Goal: Information Seeking & Learning: Check status

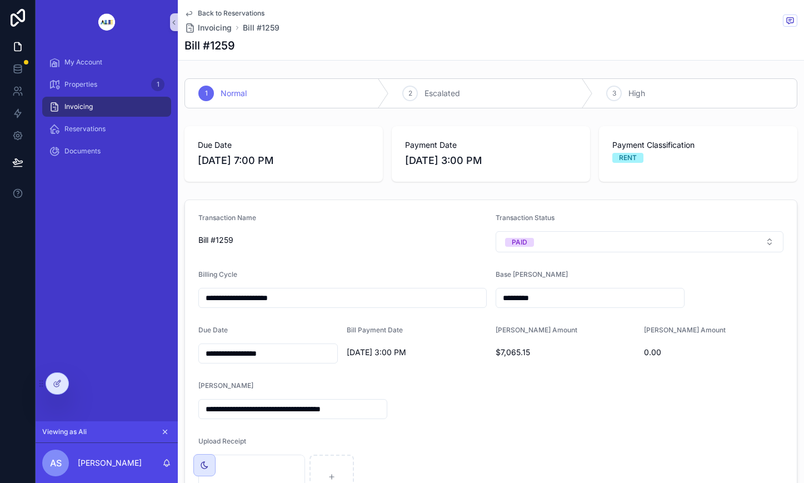
click at [0, 0] on div at bounding box center [0, 0] width 0 height 0
click at [0, 0] on icon at bounding box center [0, 0] width 0 height 0
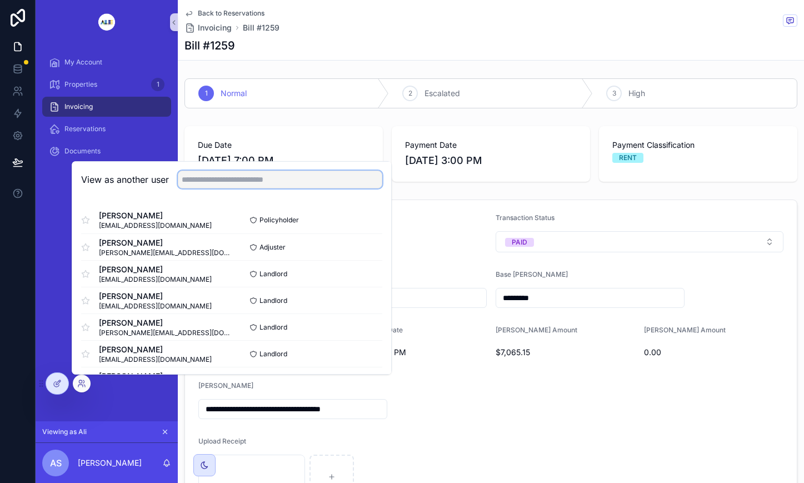
click at [282, 180] on input "text" at bounding box center [280, 180] width 205 height 18
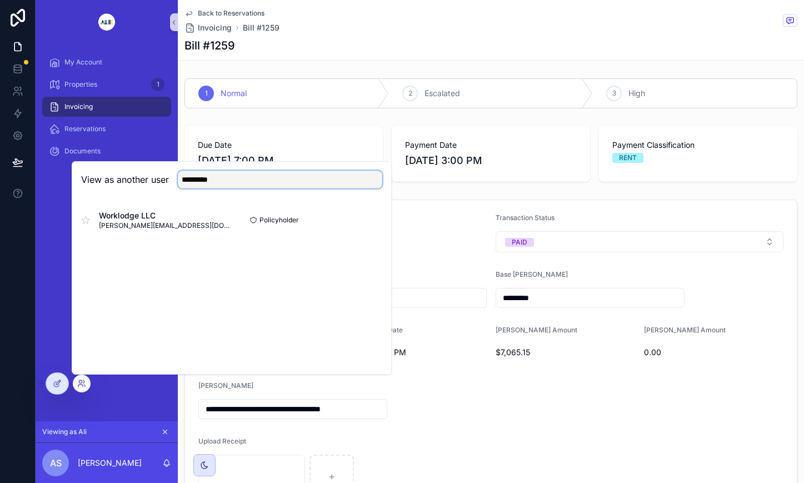
type input "*********"
click at [0, 0] on button "Select" at bounding box center [0, 0] width 0 height 0
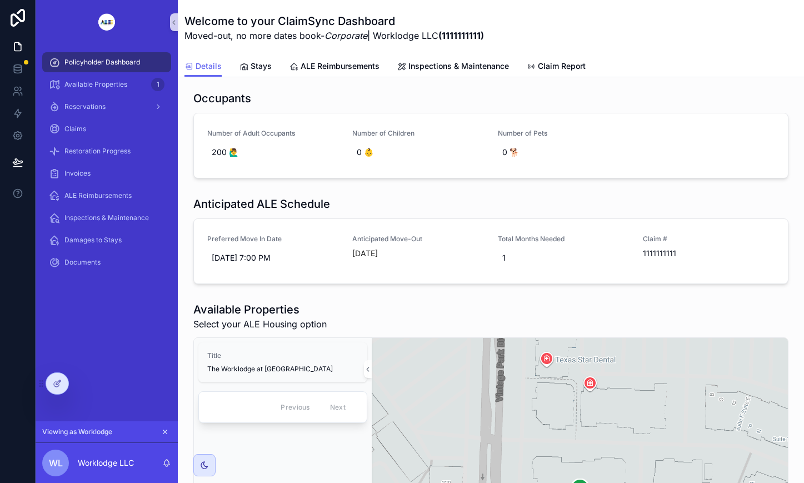
click at [0, 0] on div at bounding box center [0, 0] width 0 height 0
click at [0, 0] on icon at bounding box center [0, 0] width 0 height 0
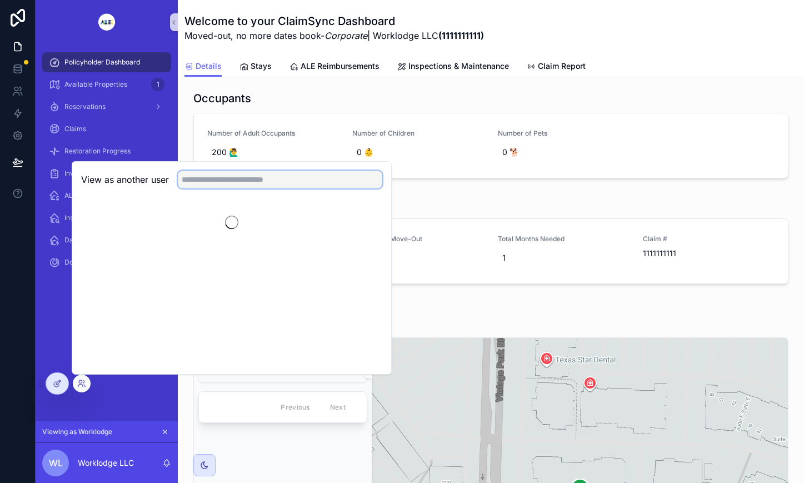
click at [268, 178] on input "text" at bounding box center [280, 180] width 205 height 18
type input "*********"
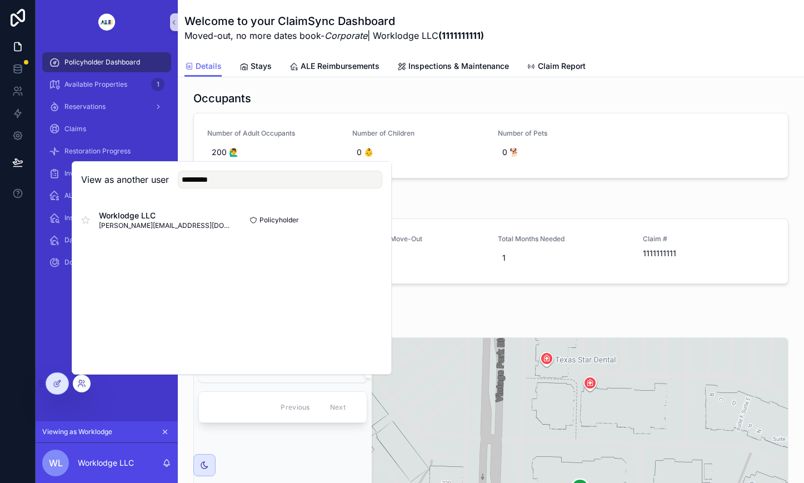
click at [0, 0] on button "Select" at bounding box center [0, 0] width 0 height 0
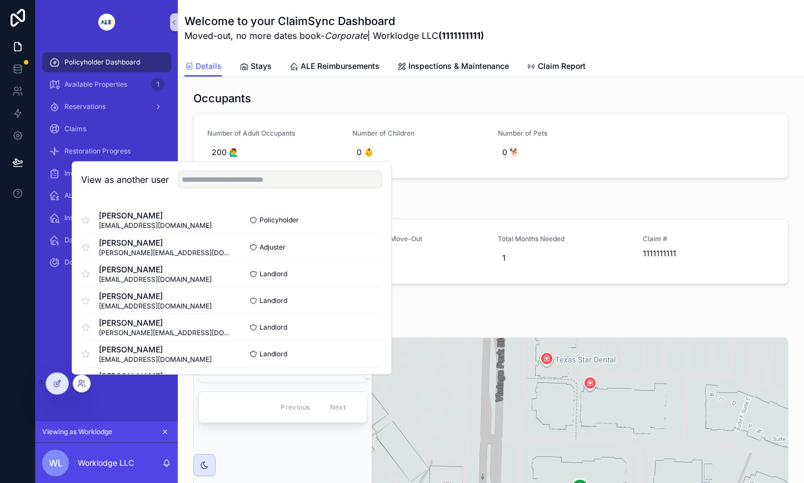
click at [0, 0] on button "Select" at bounding box center [0, 0] width 0 height 0
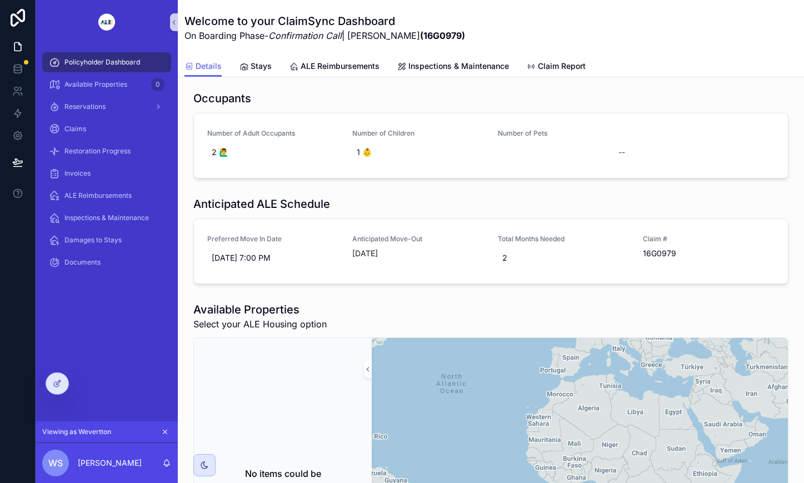
click at [0, 0] on icon at bounding box center [0, 0] width 0 height 0
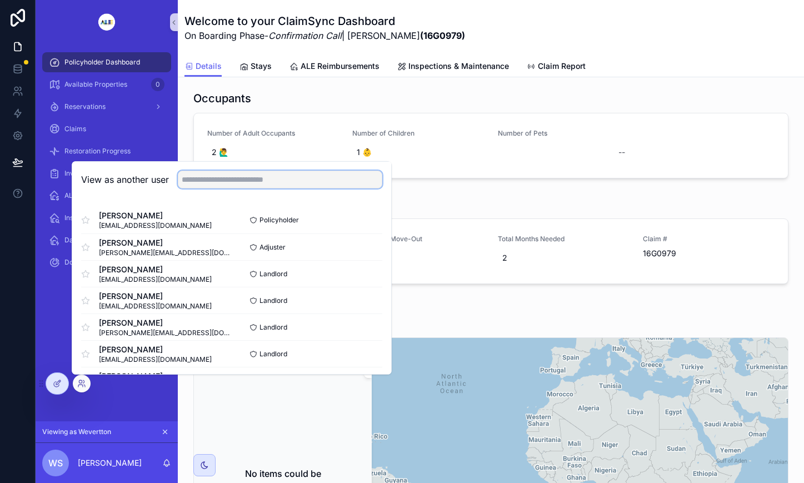
click at [297, 175] on input "text" at bounding box center [280, 180] width 205 height 18
type input "*********"
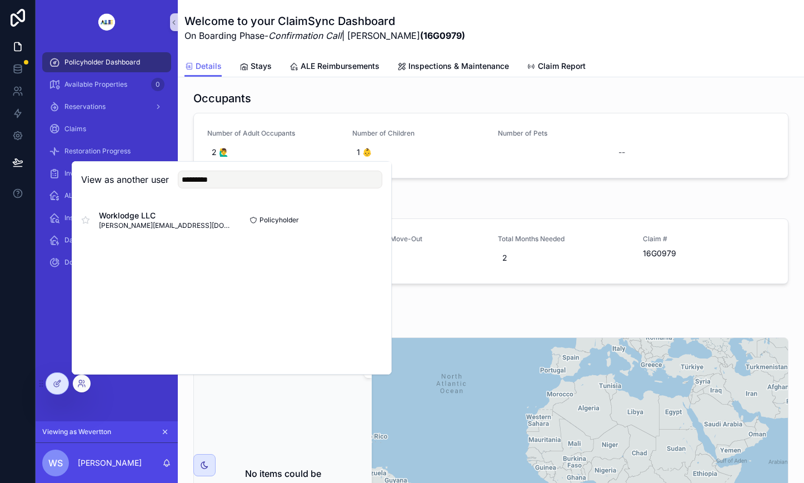
click at [0, 0] on button "Select" at bounding box center [0, 0] width 0 height 0
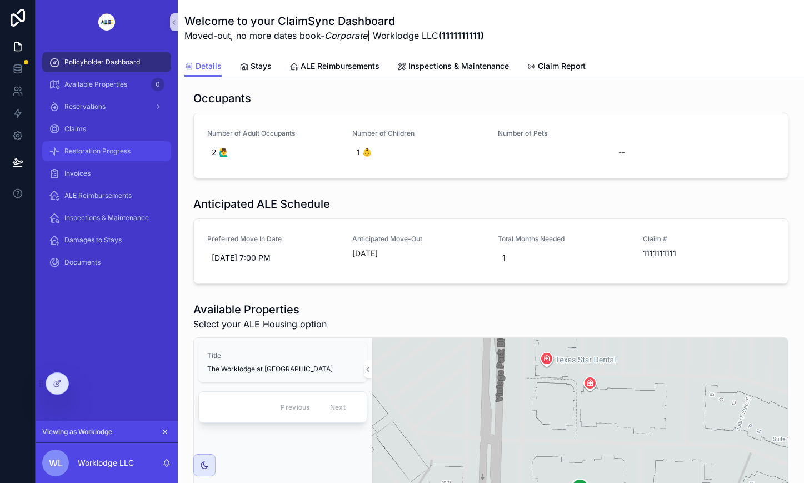
click at [93, 152] on span "Restoration Progress" at bounding box center [97, 151] width 66 height 9
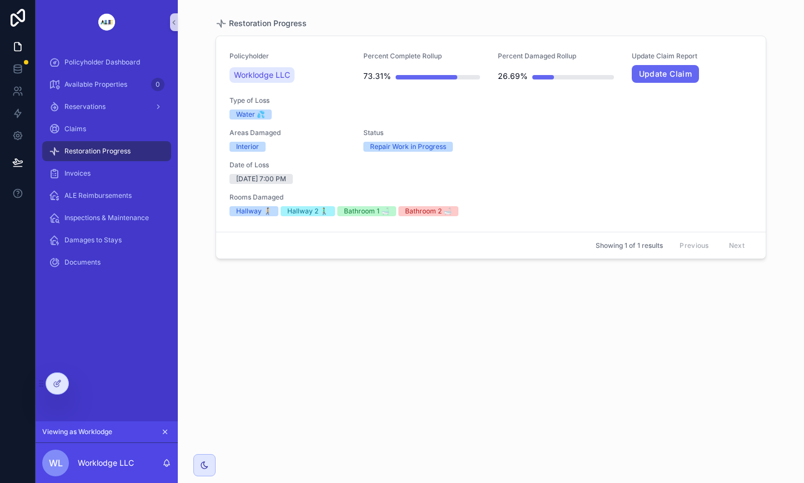
click at [594, 171] on div "Date of Loss [DATE] 7:00 PM" at bounding box center [491, 172] width 523 height 23
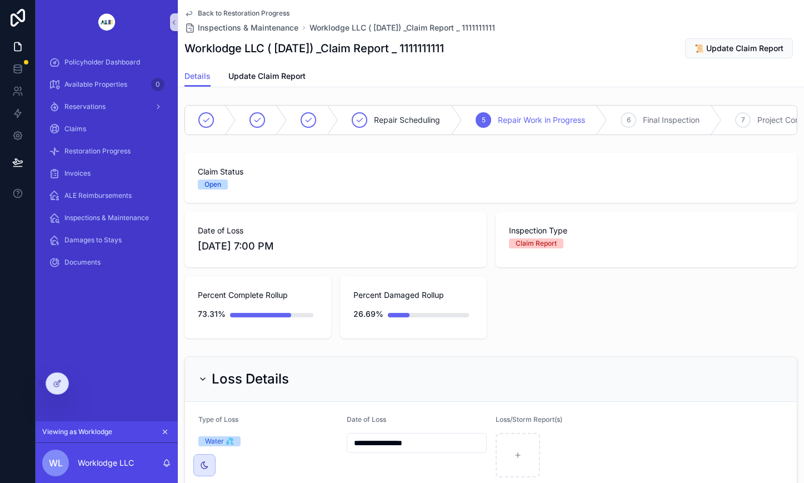
click at [175, 26] on button "scrollable content" at bounding box center [174, 22] width 8 height 18
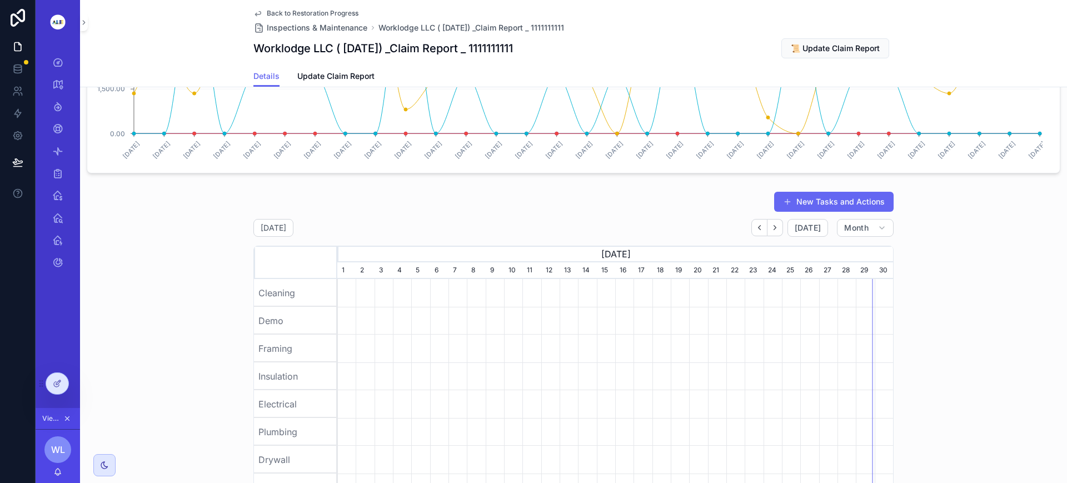
scroll to position [1483, 0]
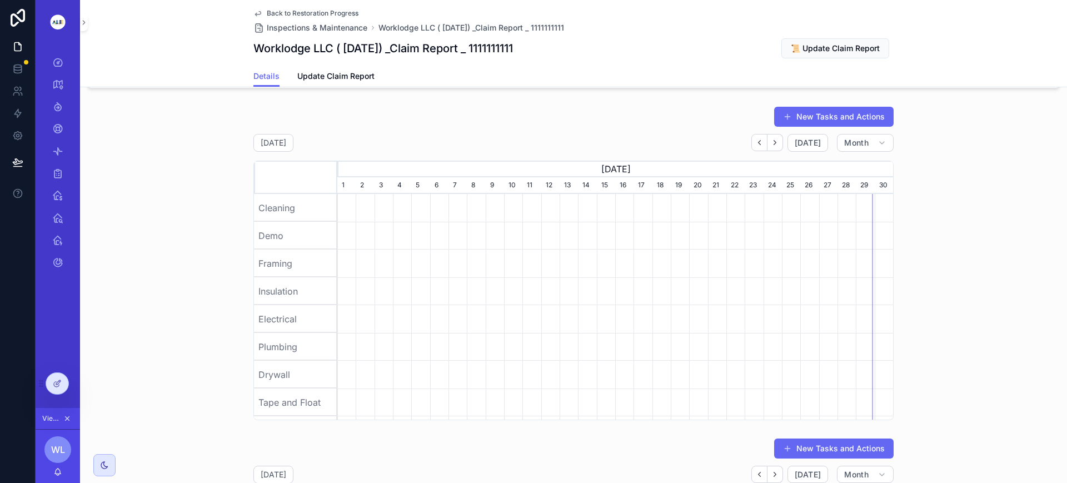
click at [755, 147] on icon "scrollable content" at bounding box center [759, 142] width 8 height 8
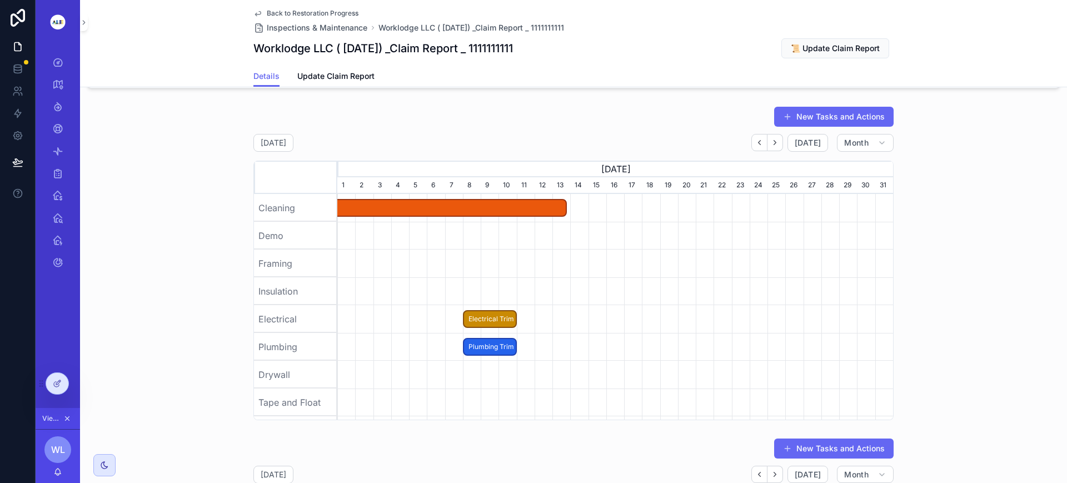
click at [756, 147] on icon "scrollable content" at bounding box center [759, 142] width 8 height 8
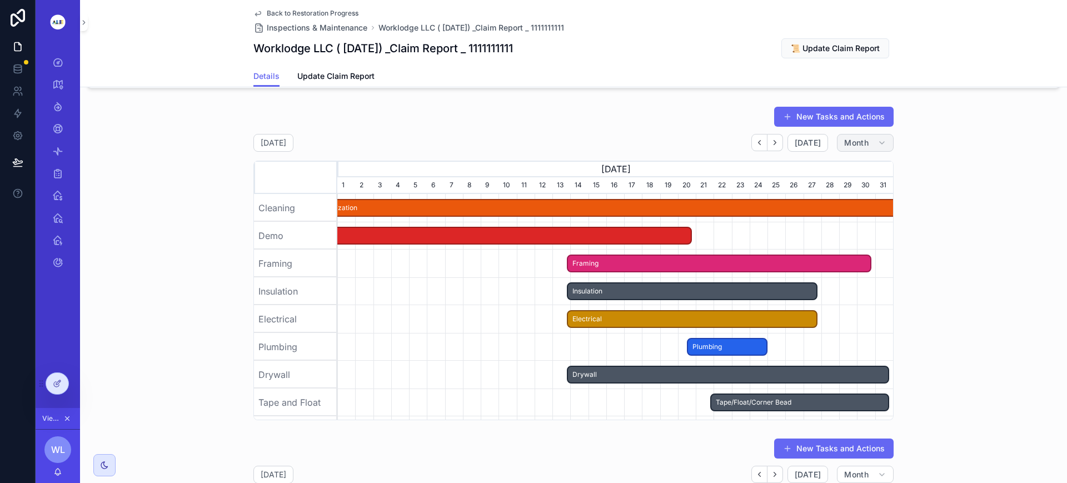
click at [804, 152] on button "Month" at bounding box center [865, 143] width 57 height 18
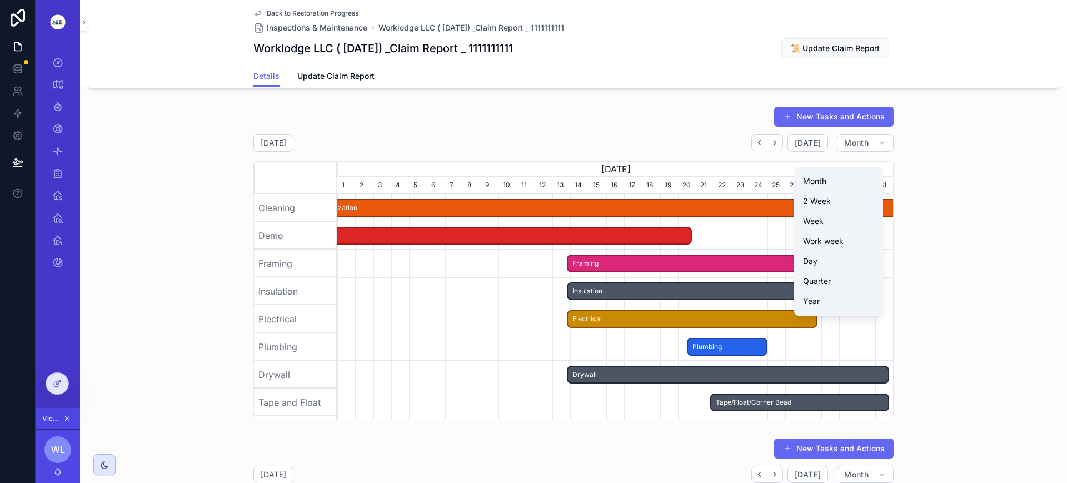
click at [804, 283] on button "Quarter" at bounding box center [839, 281] width 80 height 20
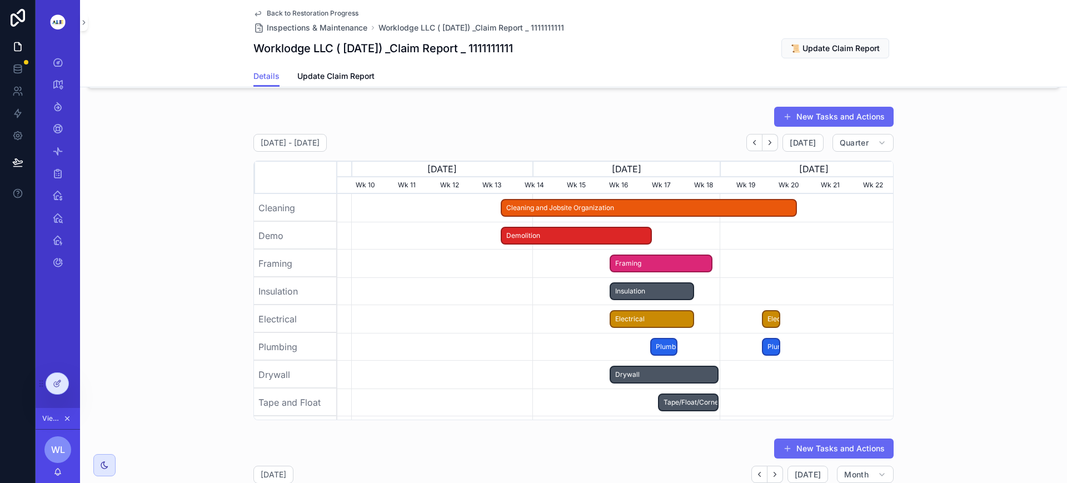
scroll to position [0, 556]
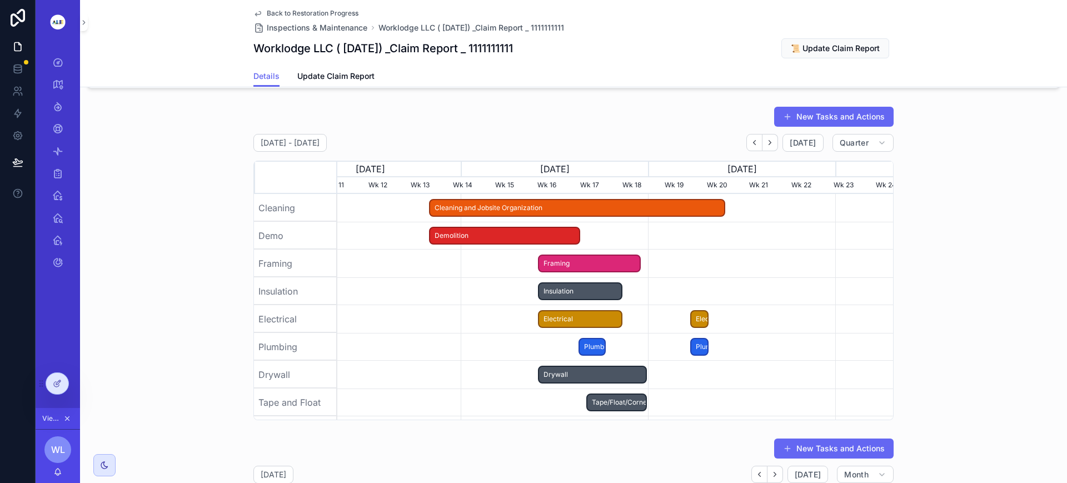
drag, startPoint x: 635, startPoint y: 281, endPoint x: 758, endPoint y: 293, distance: 124.0
click at [337, 293] on div "scrollable content" at bounding box center [60, 388] width 556 height 389
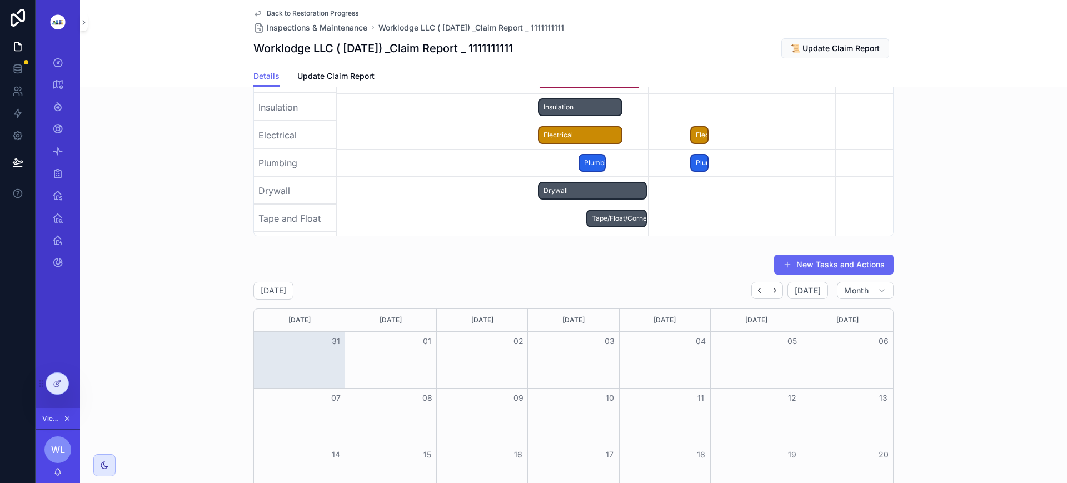
scroll to position [1691, 0]
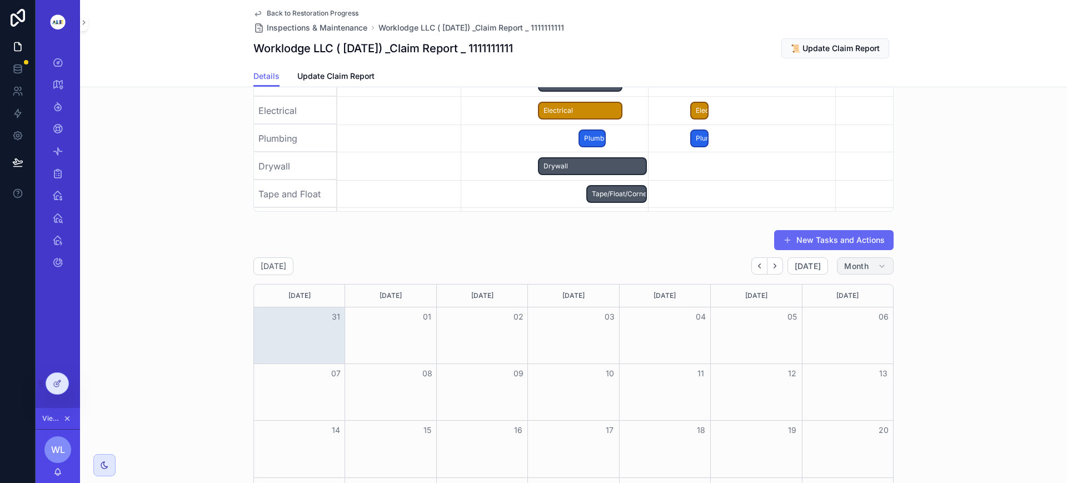
click at [804, 271] on icon "scrollable content" at bounding box center [882, 266] width 9 height 9
click at [804, 286] on div "New Tasks and Actions [DATE] [DATE] Month [DATE] [DATE] [DATE] [DATE] [DATE] [D…" at bounding box center [573, 410] width 987 height 371
click at [759, 268] on icon "Back" at bounding box center [760, 266] width 2 height 4
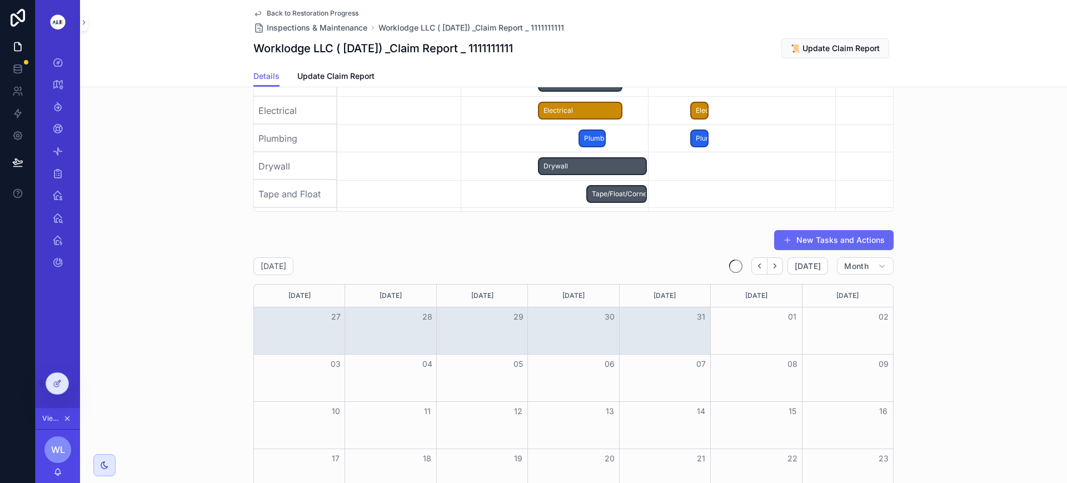
click at [759, 268] on icon "Back" at bounding box center [760, 266] width 2 height 4
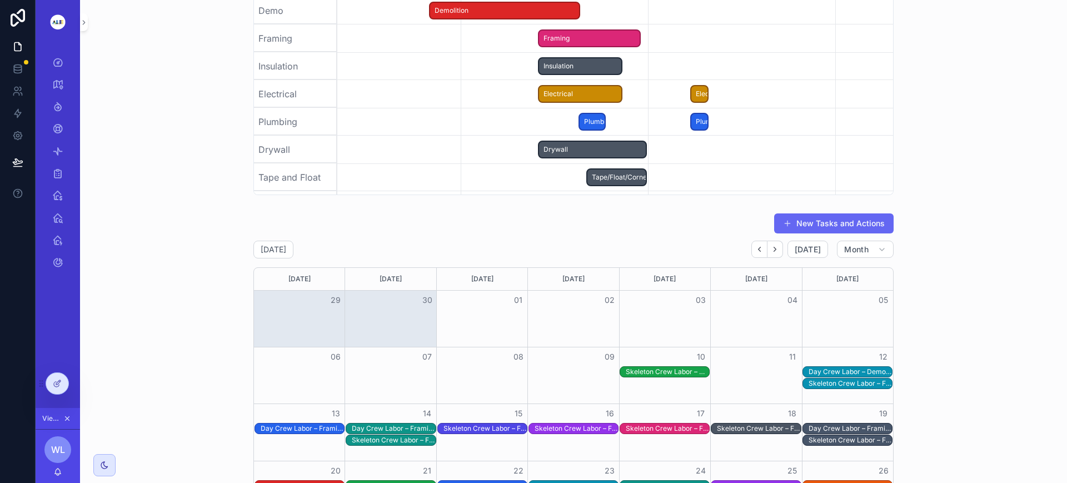
scroll to position [2038, 0]
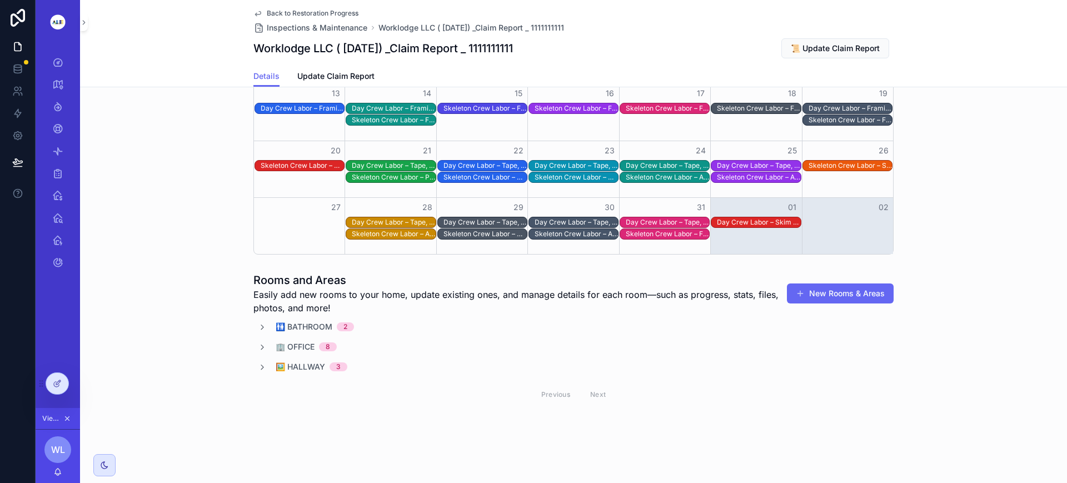
click at [258, 327] on icon "scrollable content" at bounding box center [262, 327] width 9 height 9
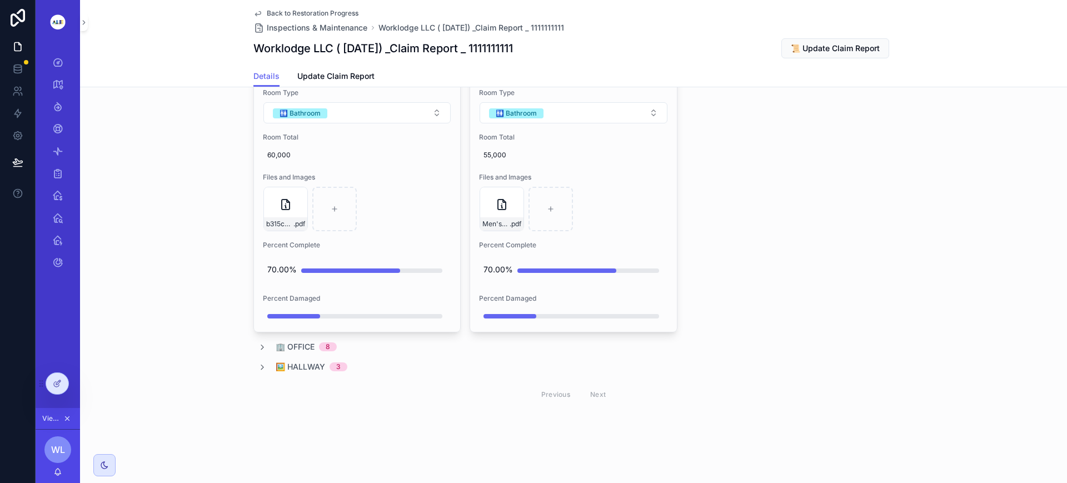
scroll to position [2428, 0]
click at [258, 350] on icon "scrollable content" at bounding box center [262, 347] width 9 height 9
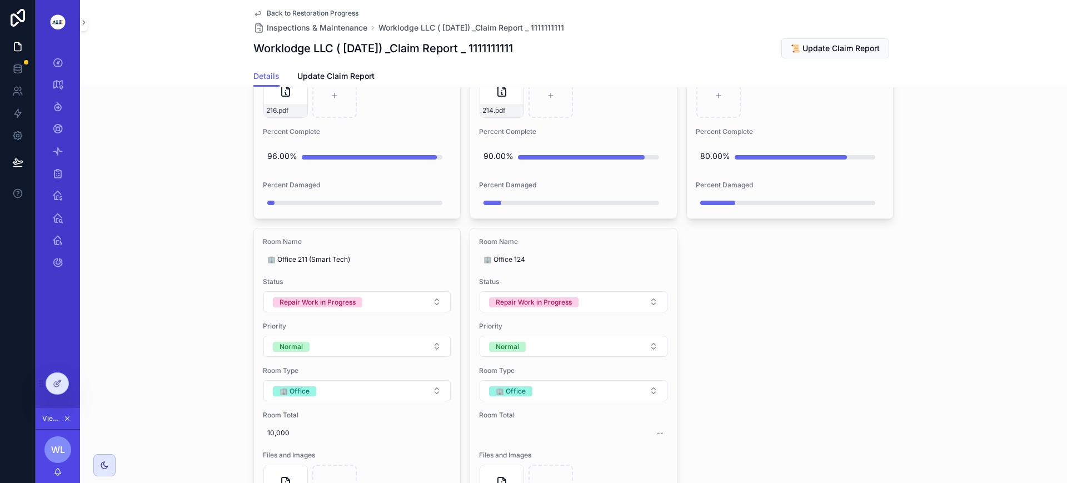
scroll to position [3599, 0]
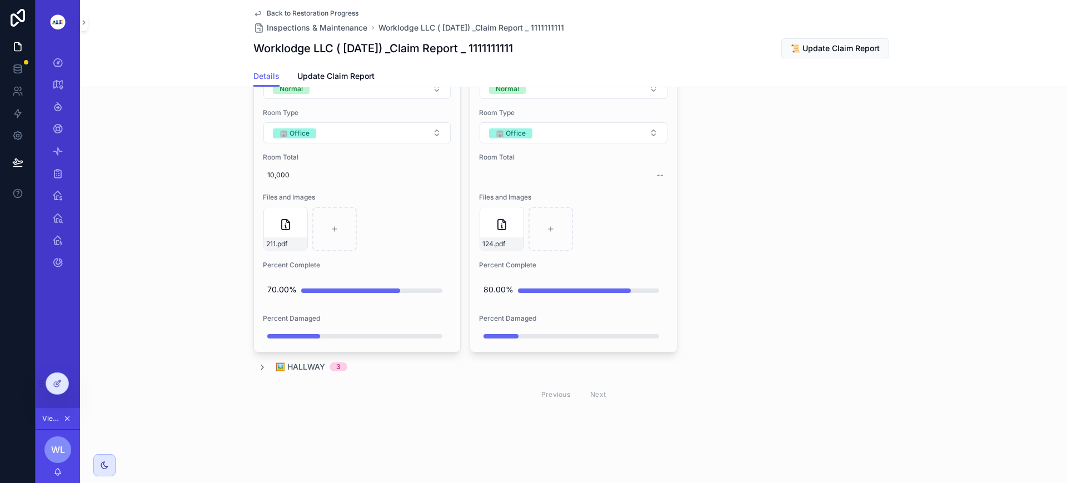
click at [258, 368] on icon "scrollable content" at bounding box center [262, 367] width 9 height 9
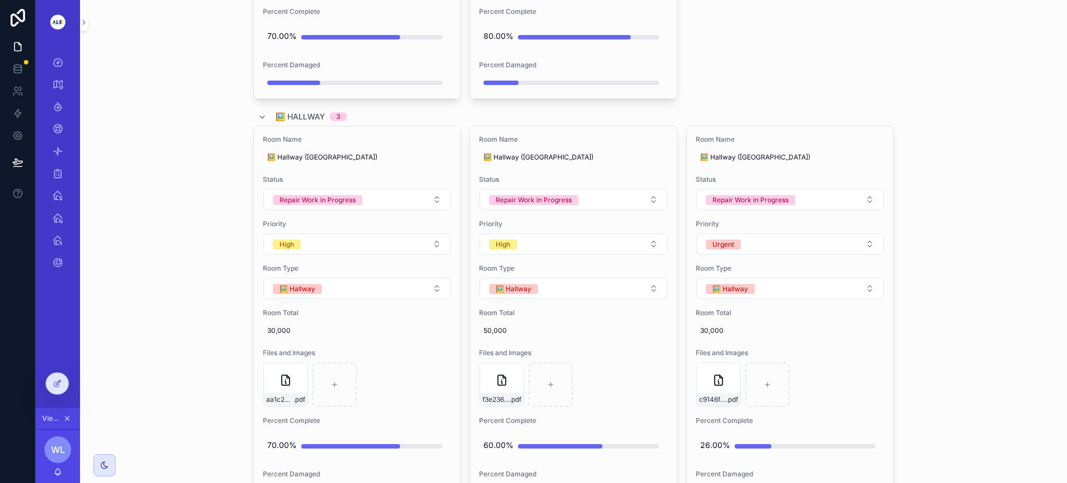
scroll to position [3989, 0]
